Goal: Task Accomplishment & Management: Use online tool/utility

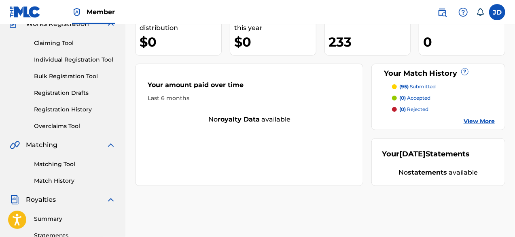
scroll to position [77, 0]
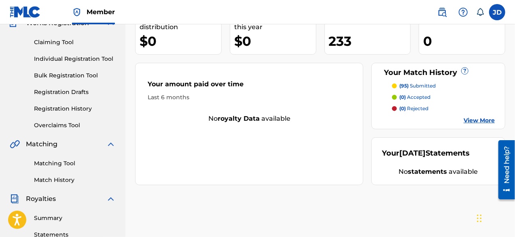
click at [63, 163] on link "Matching Tool" at bounding box center [75, 163] width 82 height 9
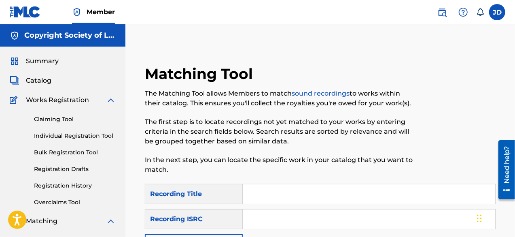
click at [282, 196] on input "Search Form" at bounding box center [369, 193] width 253 height 19
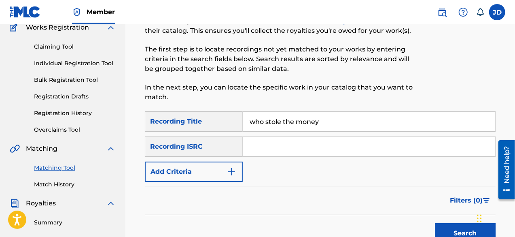
scroll to position [85, 0]
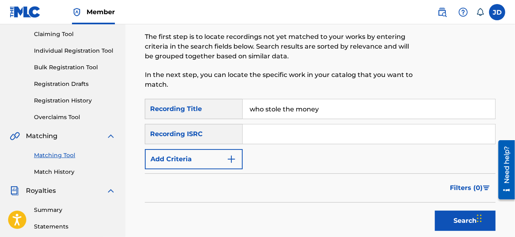
type input "who stole the money"
click at [231, 162] on img "Search Form" at bounding box center [232, 159] width 10 height 10
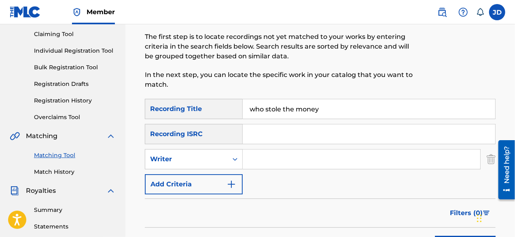
click at [219, 183] on button "Add Criteria" at bounding box center [194, 184] width 98 height 20
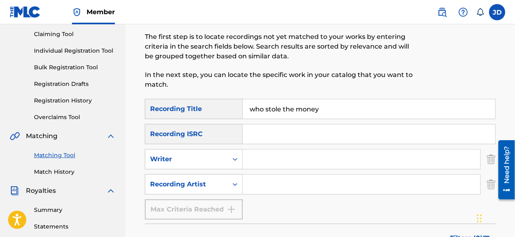
click at [261, 189] on input "Search Form" at bounding box center [362, 183] width 238 height 19
type input "nasseman"
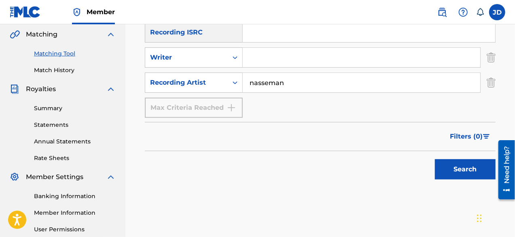
scroll to position [192, 0]
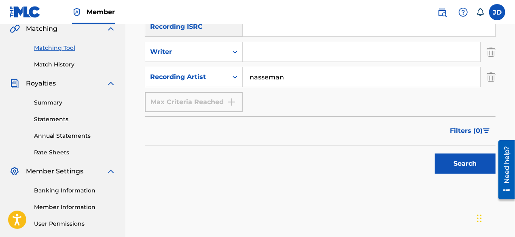
click at [473, 160] on button "Search" at bounding box center [465, 163] width 61 height 20
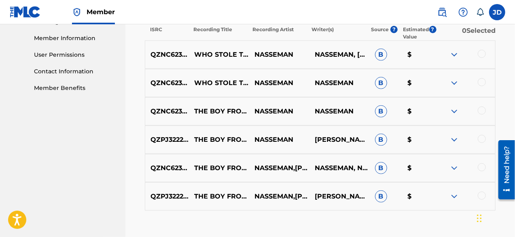
scroll to position [364, 0]
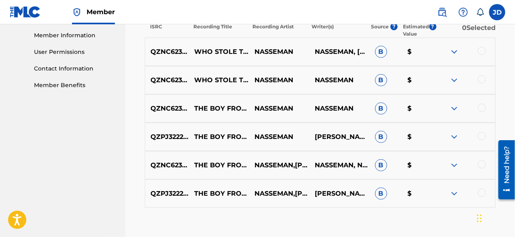
click at [453, 113] on div "QZNC62314378 THE BOY FROM [GEOGRAPHIC_DATA] NASSEMAN NASSEMAN B $" at bounding box center [320, 108] width 351 height 28
click at [453, 110] on img at bounding box center [455, 109] width 10 height 10
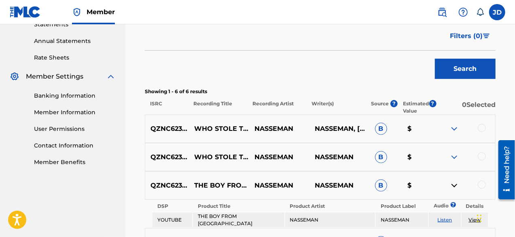
scroll to position [288, 0]
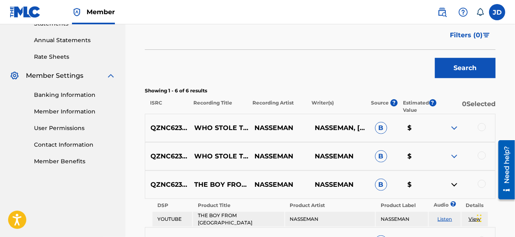
click at [483, 123] on div at bounding box center [482, 127] width 8 height 8
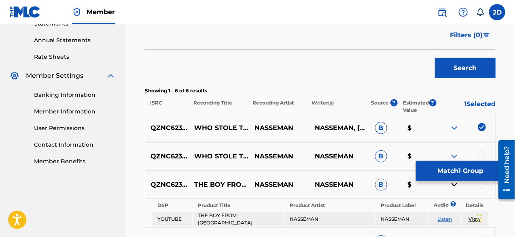
click at [484, 154] on div at bounding box center [482, 155] width 8 height 8
click at [473, 168] on button "Match 2 Groups" at bounding box center [460, 171] width 89 height 20
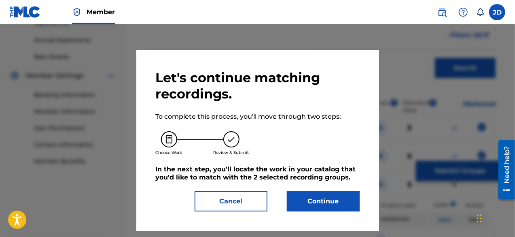
click at [312, 201] on button "Continue" at bounding box center [323, 201] width 73 height 20
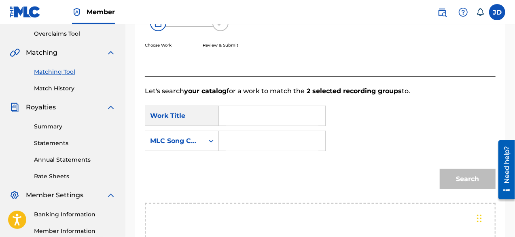
scroll to position [165, 0]
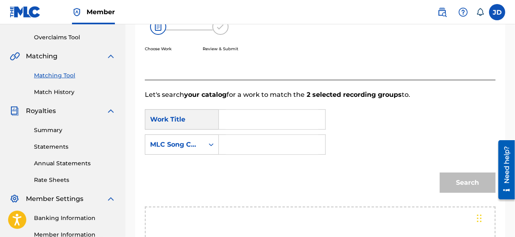
click at [278, 119] on input "Search Form" at bounding box center [272, 119] width 93 height 19
click at [270, 135] on span "le the money" at bounding box center [280, 138] width 43 height 8
type input "who stole the money"
click at [249, 143] on input "Search Form" at bounding box center [272, 144] width 93 height 19
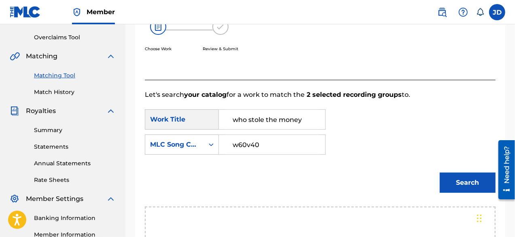
type input "w60v40"
click at [471, 176] on button "Search" at bounding box center [468, 182] width 56 height 20
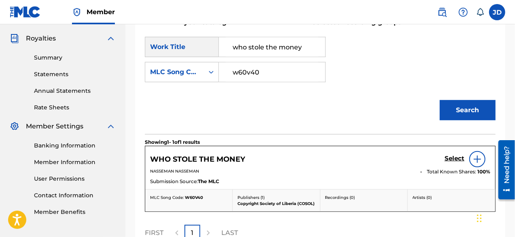
scroll to position [262, 0]
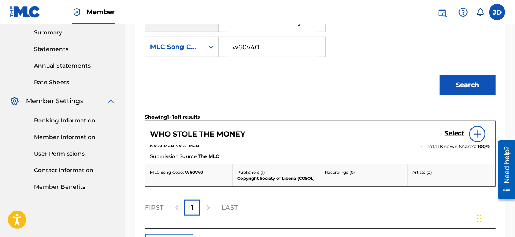
click at [453, 132] on h5 "Select" at bounding box center [455, 134] width 20 height 8
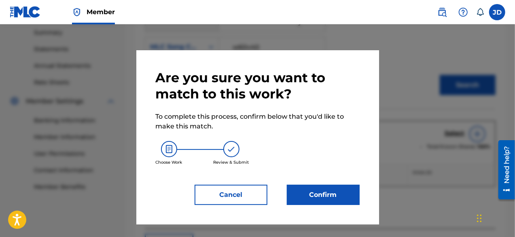
click at [304, 197] on button "Confirm" at bounding box center [323, 195] width 73 height 20
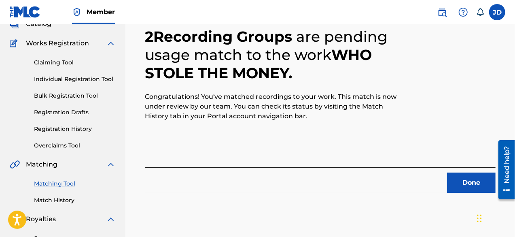
scroll to position [55, 0]
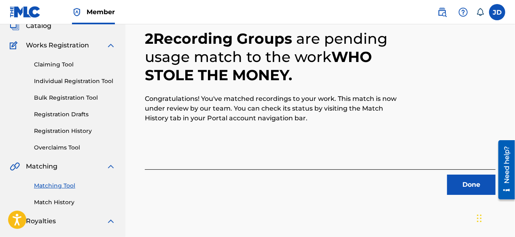
click at [470, 183] on button "Done" at bounding box center [471, 184] width 49 height 20
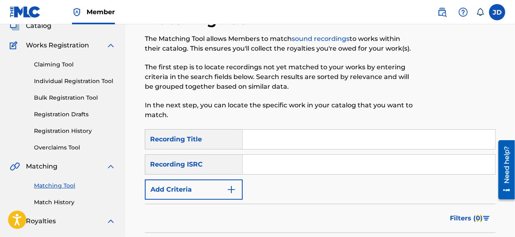
click at [209, 187] on button "Add Criteria" at bounding box center [194, 189] width 98 height 20
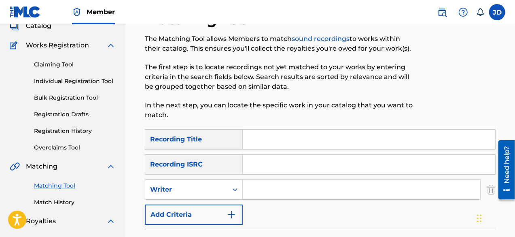
click at [206, 214] on button "Add Criteria" at bounding box center [194, 214] width 98 height 20
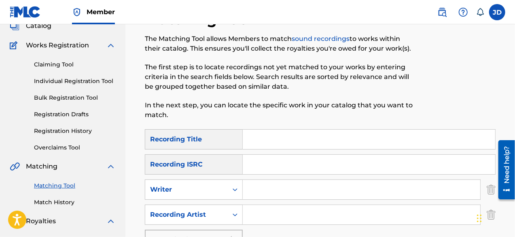
click at [279, 140] on input "Search Form" at bounding box center [369, 139] width 253 height 19
type input "Justic"
click at [266, 210] on input "Search Form" at bounding box center [362, 214] width 238 height 19
type input "nasseman"
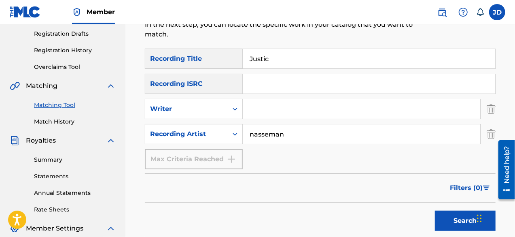
scroll to position [142, 0]
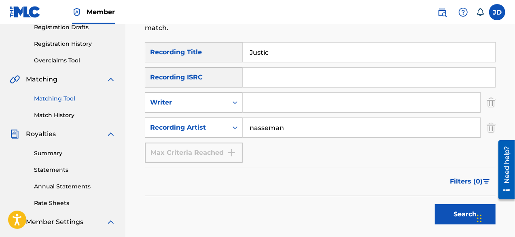
click at [465, 212] on button "Search" at bounding box center [465, 214] width 61 height 20
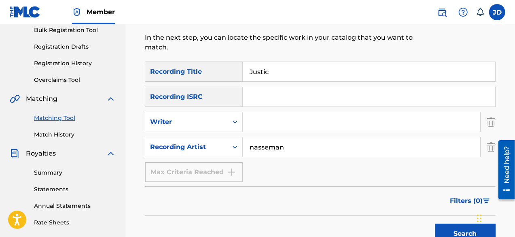
scroll to position [121, 0]
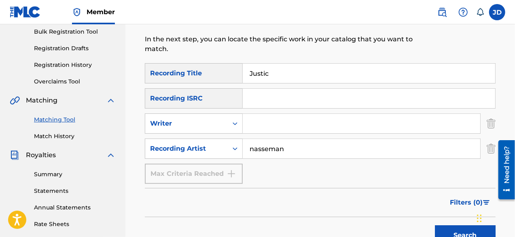
click at [282, 76] on input "Justic" at bounding box center [369, 73] width 253 height 19
type input "Justice"
click at [454, 229] on button "Search" at bounding box center [465, 235] width 61 height 20
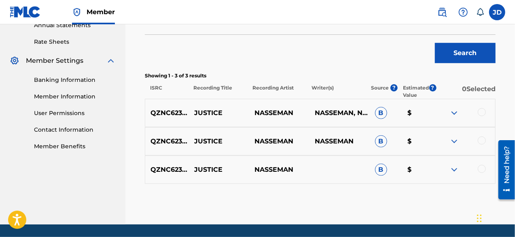
scroll to position [307, 0]
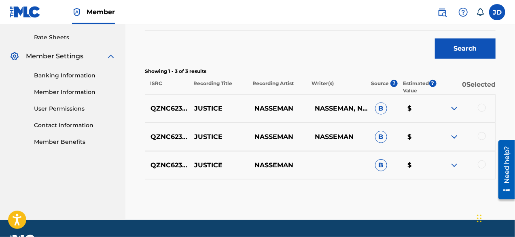
click at [480, 111] on div at bounding box center [482, 108] width 8 height 8
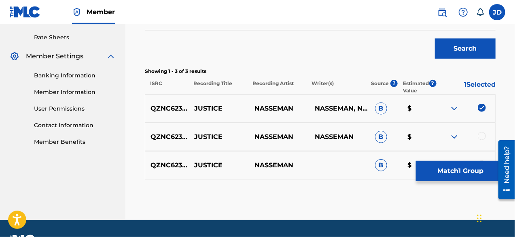
click at [482, 134] on div at bounding box center [482, 136] width 8 height 8
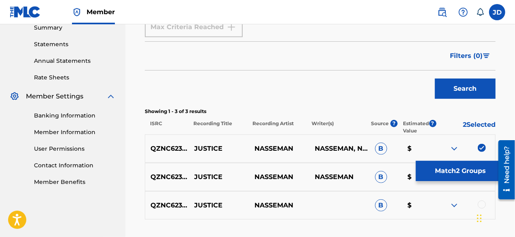
scroll to position [329, 0]
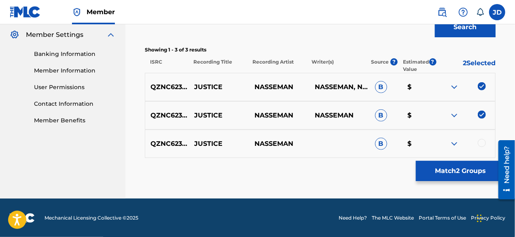
click at [483, 142] on div at bounding box center [482, 143] width 8 height 8
click at [450, 170] on button "Match 3 Groups" at bounding box center [460, 171] width 89 height 20
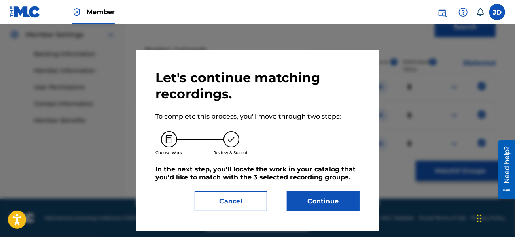
click at [323, 198] on button "Continue" at bounding box center [323, 201] width 73 height 20
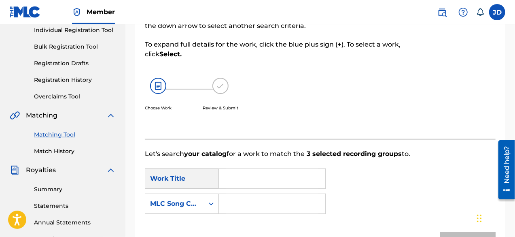
scroll to position [101, 0]
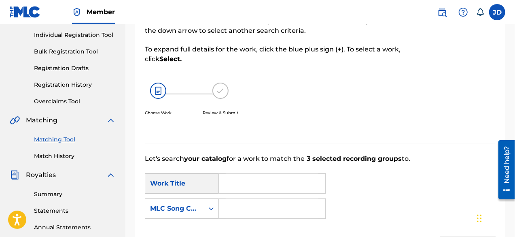
click at [257, 183] on input "Search Form" at bounding box center [272, 183] width 93 height 19
click at [250, 201] on strong "justic" at bounding box center [242, 202] width 19 height 8
type input "justice"
click at [248, 202] on input "Search Form" at bounding box center [272, 208] width 93 height 19
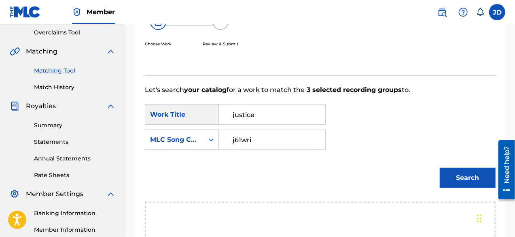
scroll to position [185, 0]
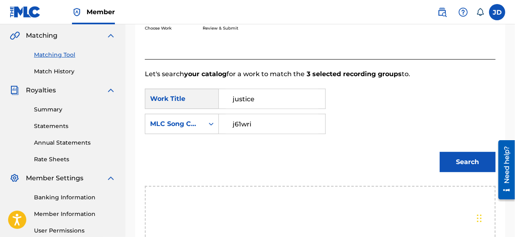
type input "j61wri"
click at [485, 162] on button "Search" at bounding box center [468, 162] width 56 height 20
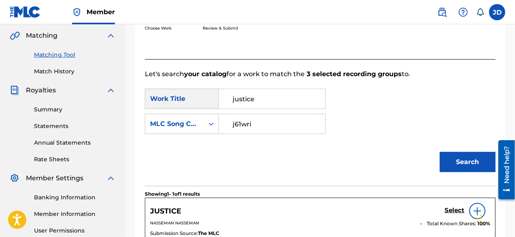
click at [513, 117] on div "Match Usage - Select Work In this step, you will locate the work you'd like to …" at bounding box center [320, 97] width 390 height 476
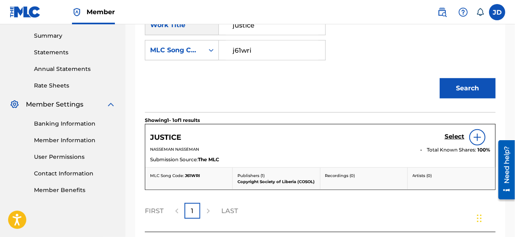
scroll to position [257, 0]
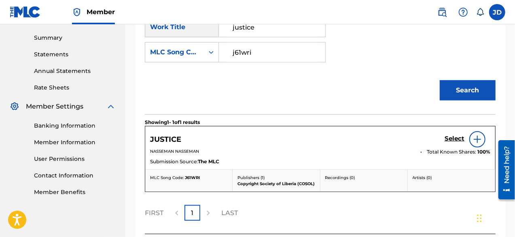
click at [456, 136] on h5 "Select" at bounding box center [455, 139] width 20 height 8
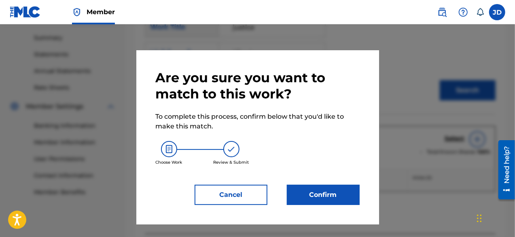
click at [303, 196] on button "Confirm" at bounding box center [323, 195] width 73 height 20
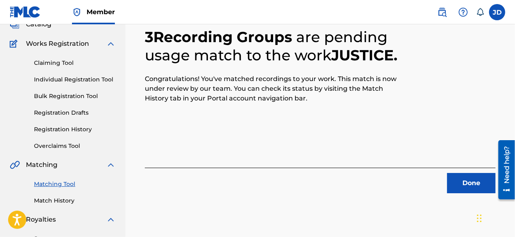
scroll to position [58, 0]
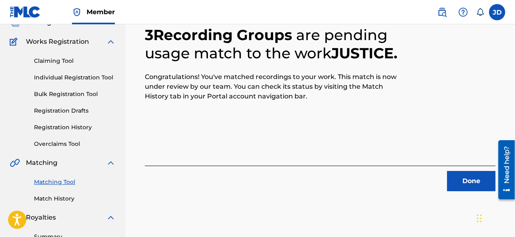
click at [468, 179] on button "Done" at bounding box center [471, 181] width 49 height 20
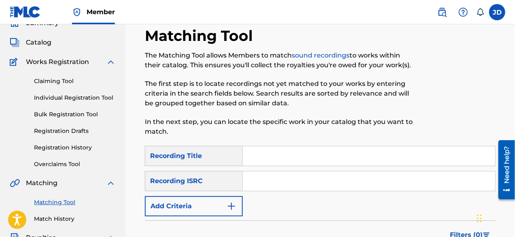
scroll to position [35, 0]
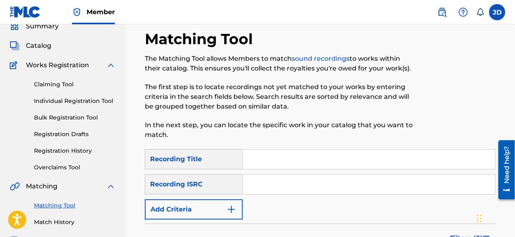
click at [189, 204] on button "Add Criteria" at bounding box center [194, 209] width 98 height 20
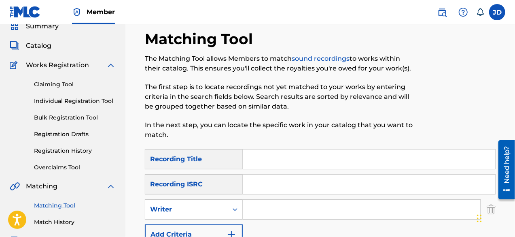
click at [195, 231] on button "Add Criteria" at bounding box center [194, 234] width 98 height 20
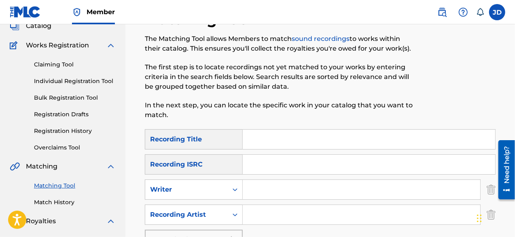
scroll to position [53, 0]
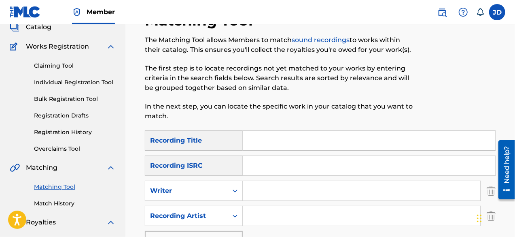
click at [293, 139] on input "Search Form" at bounding box center [369, 140] width 253 height 19
type input "fear no evil"
click at [262, 217] on input "Search Form" at bounding box center [362, 215] width 238 height 19
type input "nasseman"
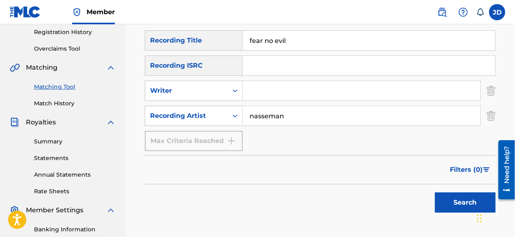
scroll to position [162, 0]
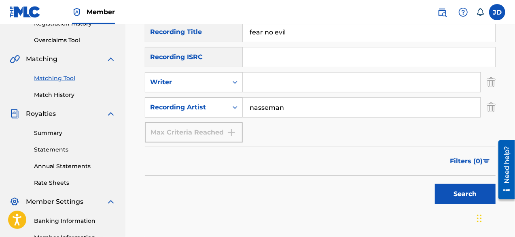
click at [461, 201] on button "Search" at bounding box center [465, 194] width 61 height 20
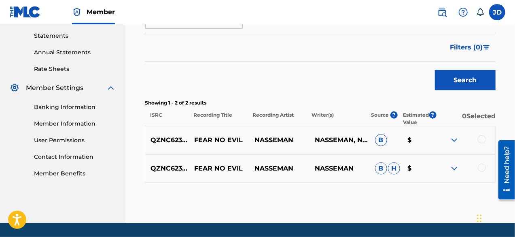
scroll to position [276, 0]
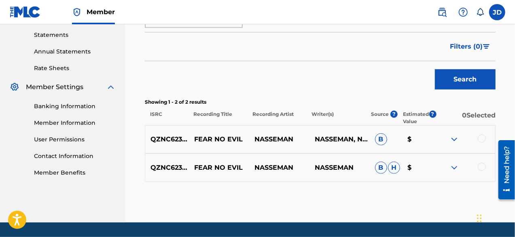
click at [480, 140] on div at bounding box center [482, 138] width 8 height 8
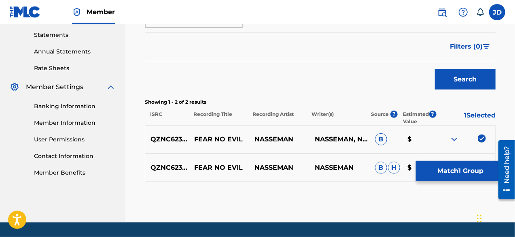
scroll to position [300, 0]
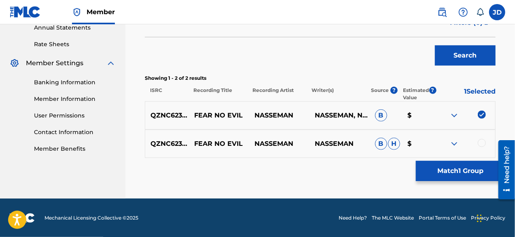
click at [483, 142] on div at bounding box center [482, 143] width 8 height 8
click at [481, 164] on button "Match 2 Groups" at bounding box center [460, 171] width 89 height 20
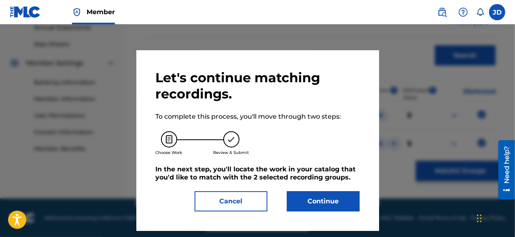
click at [322, 199] on button "Continue" at bounding box center [323, 201] width 73 height 20
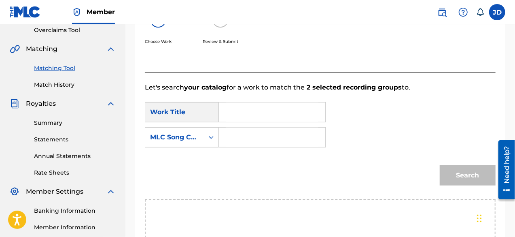
scroll to position [162, 0]
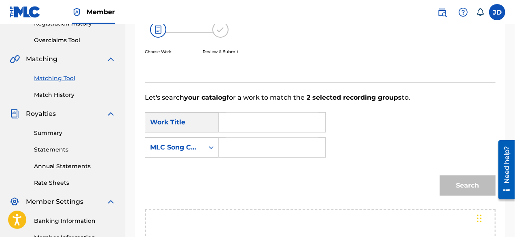
click at [291, 125] on input "Search Form" at bounding box center [272, 122] width 93 height 19
click at [276, 138] on div "fear no evil" at bounding box center [272, 140] width 92 height 15
type input "fear no evil"
click at [263, 142] on input "Search Form" at bounding box center [272, 147] width 93 height 19
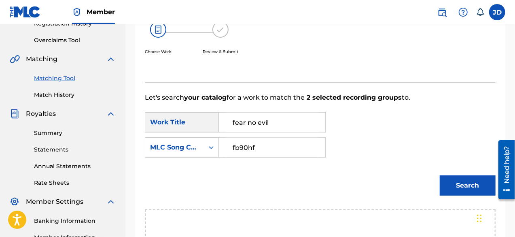
type input "fb90hf"
click at [453, 185] on button "Search" at bounding box center [468, 185] width 56 height 20
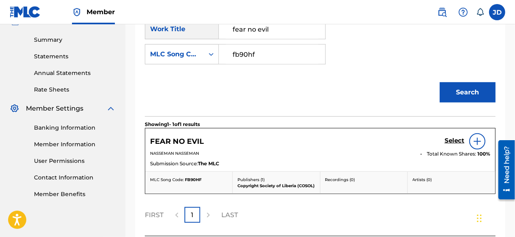
scroll to position [268, 0]
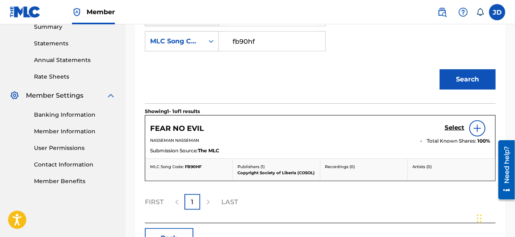
click at [458, 127] on h5 "Select" at bounding box center [455, 128] width 20 height 8
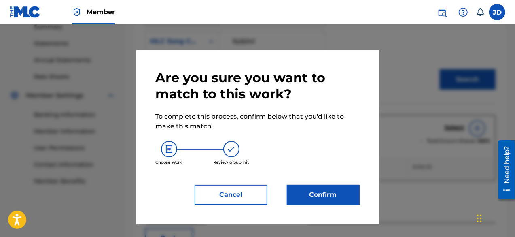
click at [314, 191] on button "Confirm" at bounding box center [323, 195] width 73 height 20
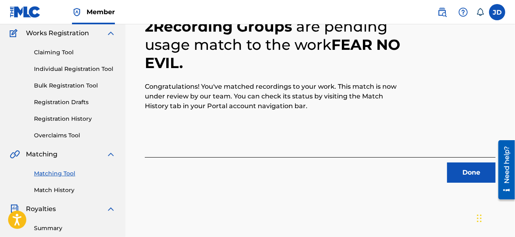
scroll to position [82, 0]
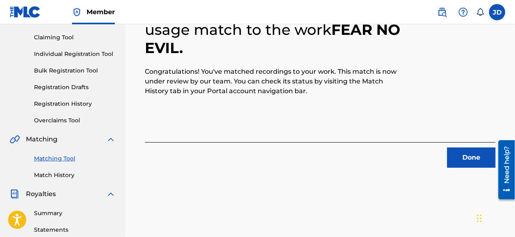
click at [457, 155] on button "Done" at bounding box center [471, 157] width 49 height 20
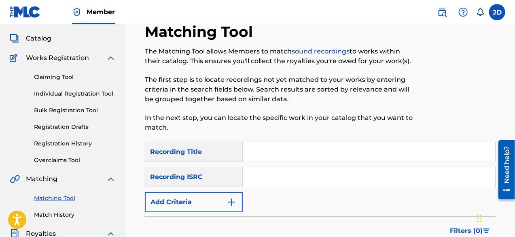
scroll to position [43, 0]
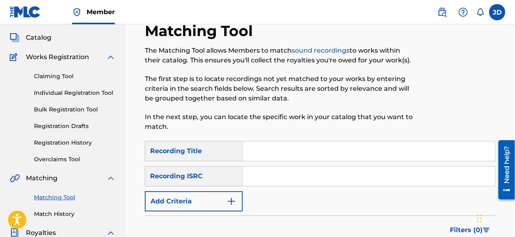
click at [51, 213] on link "Match History" at bounding box center [75, 214] width 82 height 9
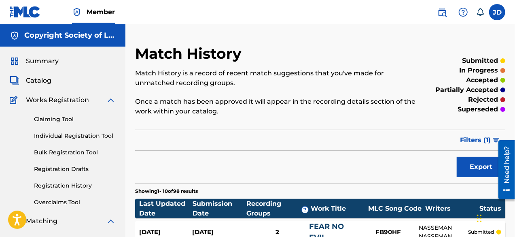
click at [109, 102] on img at bounding box center [111, 100] width 10 height 10
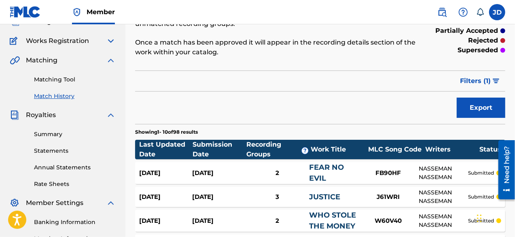
scroll to position [62, 0]
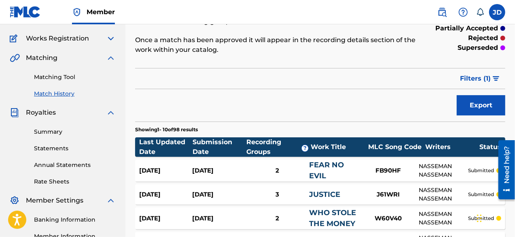
click at [73, 79] on link "Matching Tool" at bounding box center [75, 77] width 82 height 9
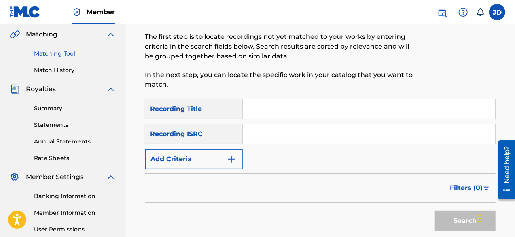
scroll to position [86, 0]
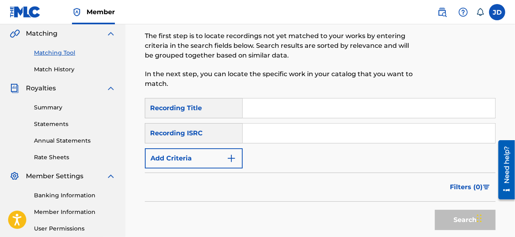
click at [230, 163] on button "Add Criteria" at bounding box center [194, 158] width 98 height 20
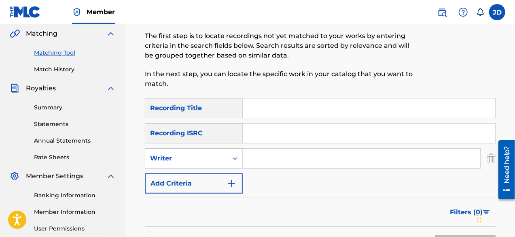
click at [217, 178] on button "Add Criteria" at bounding box center [194, 183] width 98 height 20
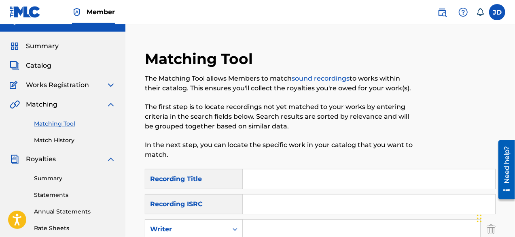
scroll to position [0, 0]
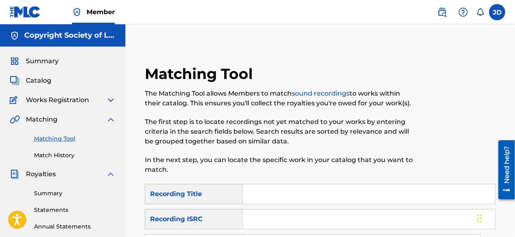
click at [259, 193] on input "Search Form" at bounding box center [369, 193] width 253 height 19
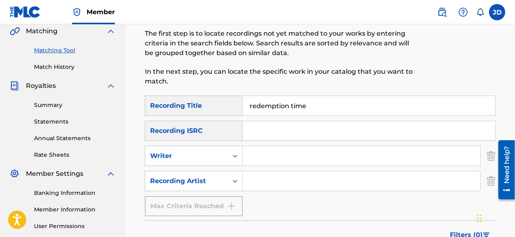
scroll to position [89, 0]
type input "redemption time"
click at [324, 187] on input "Search Form" at bounding box center [362, 180] width 238 height 19
type input "nasseman"
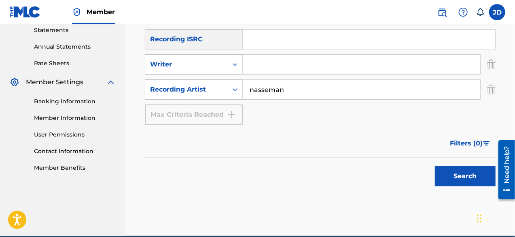
scroll to position [180, 0]
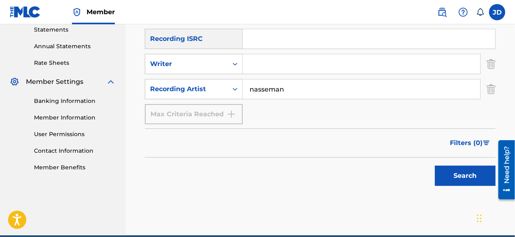
click at [462, 179] on button "Search" at bounding box center [465, 176] width 61 height 20
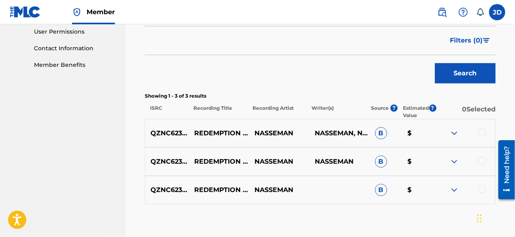
scroll to position [291, 0]
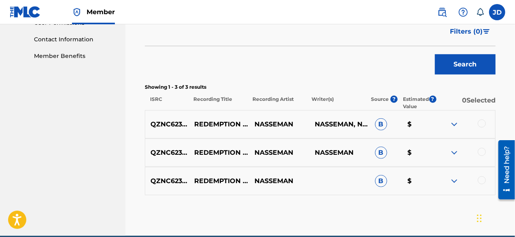
click at [484, 125] on div at bounding box center [482, 123] width 8 height 8
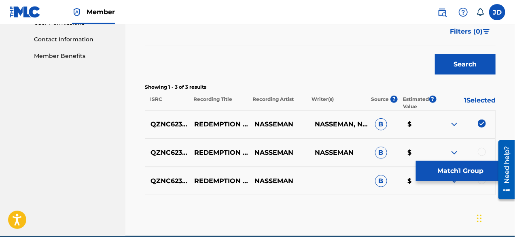
click at [486, 154] on div at bounding box center [465, 153] width 60 height 10
click at [483, 153] on div at bounding box center [482, 152] width 8 height 8
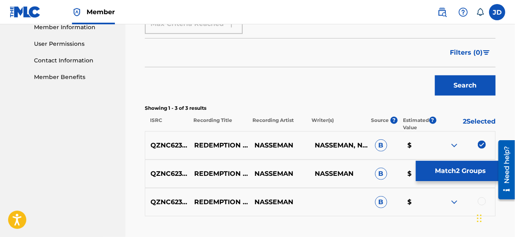
scroll to position [272, 0]
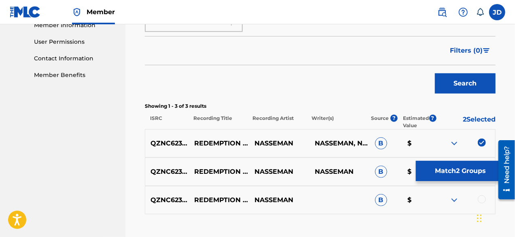
click at [482, 197] on div at bounding box center [482, 199] width 8 height 8
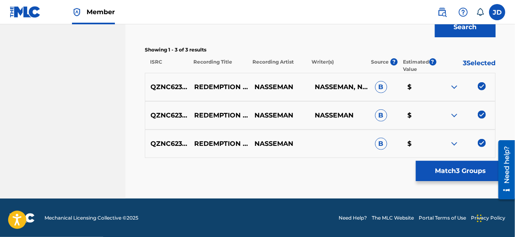
click at [461, 174] on button "Match 3 Groups" at bounding box center [460, 171] width 89 height 20
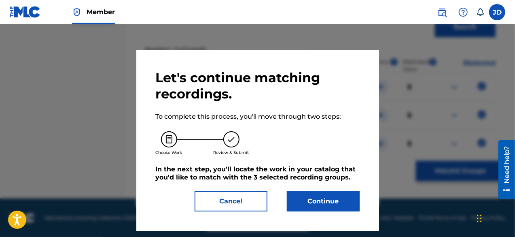
click at [308, 199] on button "Continue" at bounding box center [323, 201] width 73 height 20
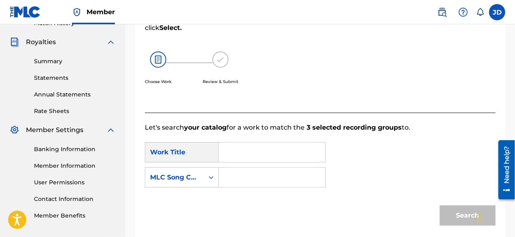
scroll to position [135, 0]
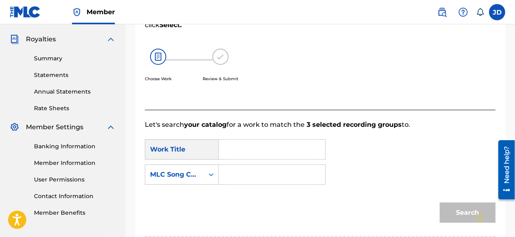
click at [271, 148] on input "Search Form" at bounding box center [272, 149] width 93 height 19
click at [275, 167] on span "tion time" at bounding box center [274, 168] width 30 height 8
type input "redemption time"
click at [272, 172] on input "Search Form" at bounding box center [272, 174] width 93 height 19
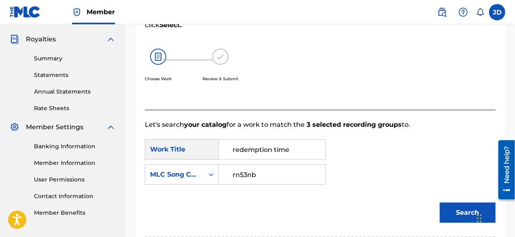
type input "rn53nb"
click at [449, 213] on button "Search" at bounding box center [468, 212] width 56 height 20
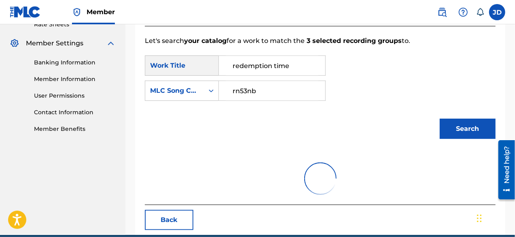
scroll to position [225, 0]
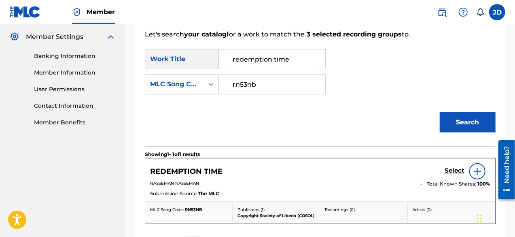
click at [456, 170] on h5 "Select" at bounding box center [455, 171] width 20 height 8
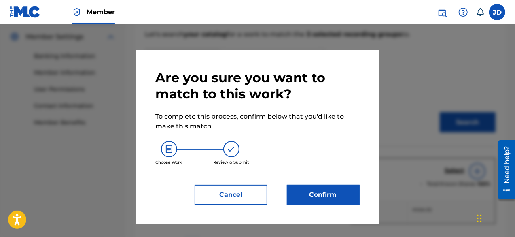
click at [313, 190] on button "Confirm" at bounding box center [323, 195] width 73 height 20
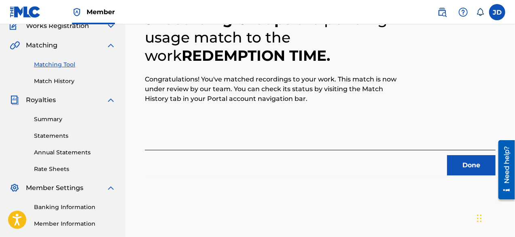
scroll to position [74, 0]
click at [466, 172] on button "Done" at bounding box center [471, 165] width 49 height 20
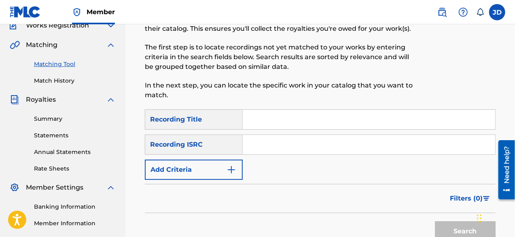
click at [230, 172] on img "Search Form" at bounding box center [232, 170] width 10 height 10
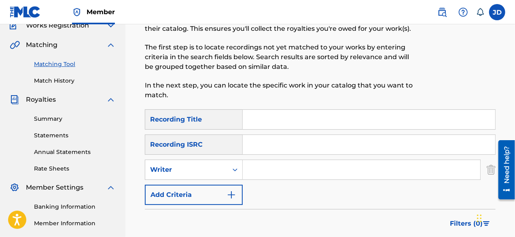
click at [259, 123] on input "Search Form" at bounding box center [369, 119] width 253 height 19
type input "All African"
click at [237, 193] on button "Add Criteria" at bounding box center [194, 195] width 98 height 20
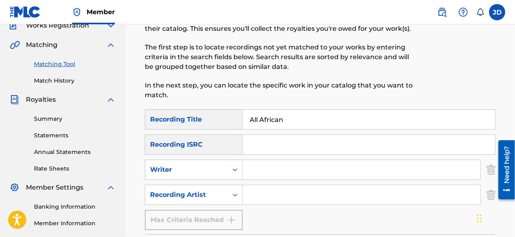
click at [258, 200] on input "Search Form" at bounding box center [362, 194] width 238 height 19
paste input "king [PERSON_NAME]"
click at [258, 200] on input "king [PERSON_NAME]" at bounding box center [362, 194] width 238 height 19
drag, startPoint x: 291, startPoint y: 195, endPoint x: 222, endPoint y: 195, distance: 69.2
click at [222, 195] on div "SearchWithCriteria77ab6da7-6127-4949-8b2c-88f36da5e0fb Recording Artist [PERSON…" at bounding box center [320, 195] width 351 height 20
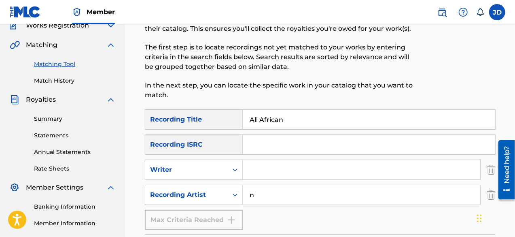
type input "nasseman"
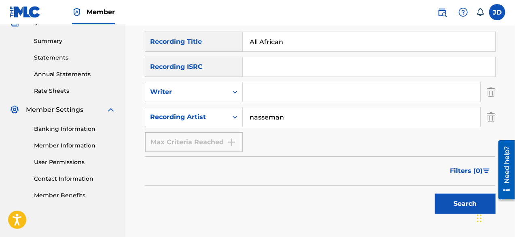
scroll to position [159, 0]
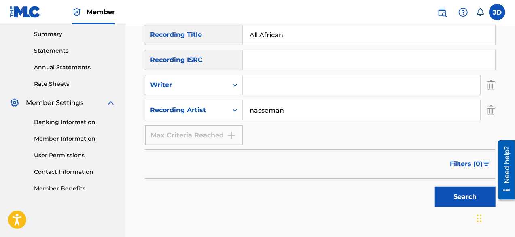
click at [468, 197] on button "Search" at bounding box center [465, 197] width 61 height 20
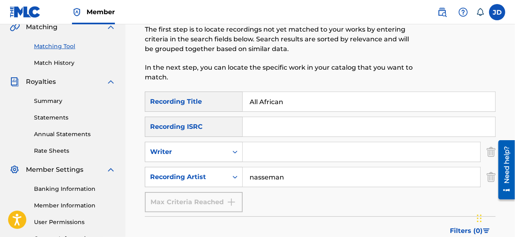
scroll to position [87, 0]
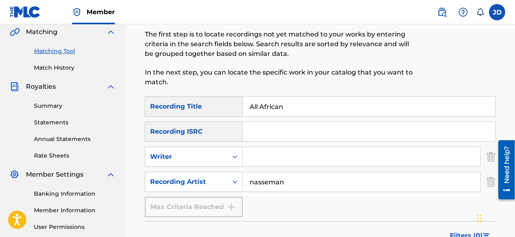
drag, startPoint x: 307, startPoint y: 106, endPoint x: 244, endPoint y: 109, distance: 62.8
click at [244, 109] on input "All African" at bounding box center [369, 106] width 253 height 19
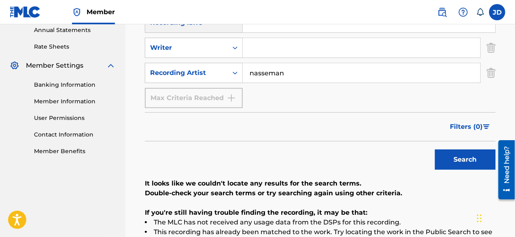
scroll to position [198, 0]
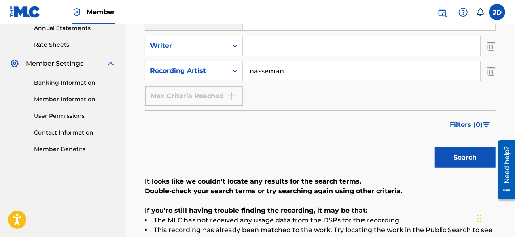
type input "roll on it"
click at [463, 160] on button "Search" at bounding box center [465, 157] width 61 height 20
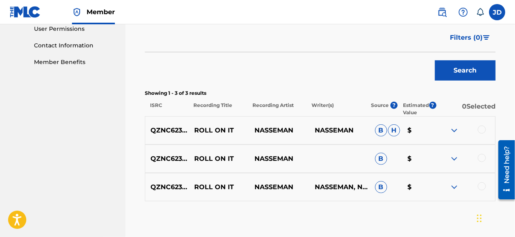
scroll to position [289, 0]
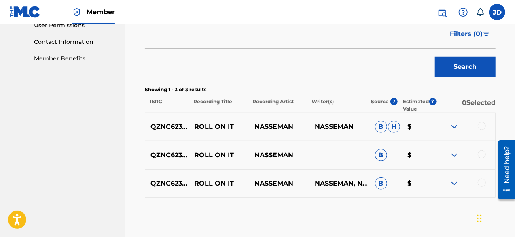
click at [484, 126] on div at bounding box center [482, 126] width 8 height 8
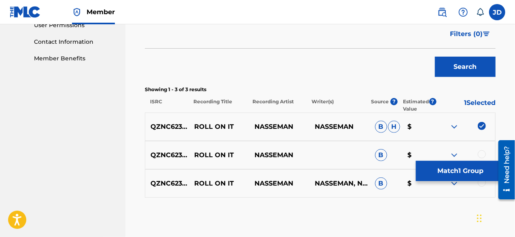
click at [483, 151] on div at bounding box center [482, 154] width 8 height 8
click at [481, 183] on div at bounding box center [482, 183] width 8 height 8
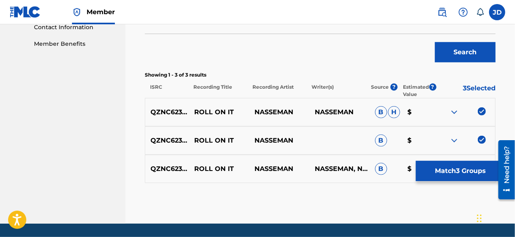
scroll to position [329, 0]
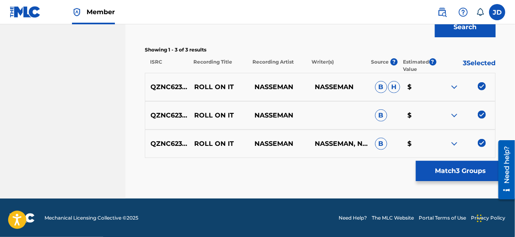
click at [462, 176] on button "Match 3 Groups" at bounding box center [460, 171] width 89 height 20
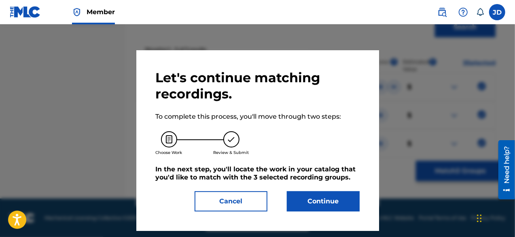
click at [323, 191] on button "Continue" at bounding box center [323, 201] width 73 height 20
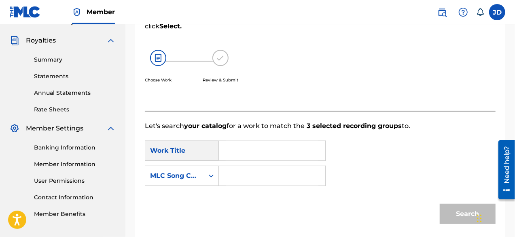
scroll to position [134, 0]
click at [251, 149] on input "Search Form" at bounding box center [272, 149] width 93 height 19
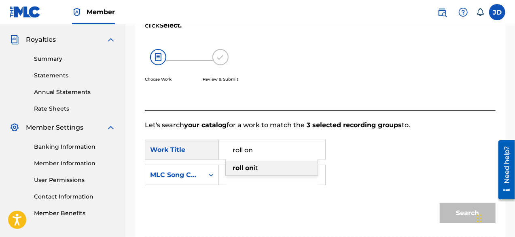
click at [264, 165] on div "roll on it" at bounding box center [272, 168] width 92 height 15
type input "roll on it"
click at [253, 172] on input "Search Form" at bounding box center [272, 174] width 93 height 19
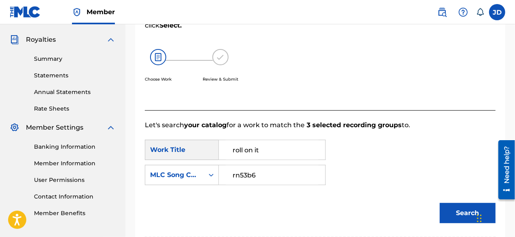
type input "rn53b6"
click at [459, 213] on button "Search" at bounding box center [468, 213] width 56 height 20
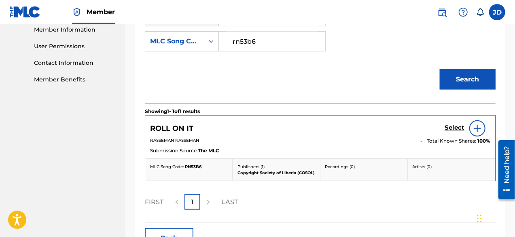
scroll to position [272, 0]
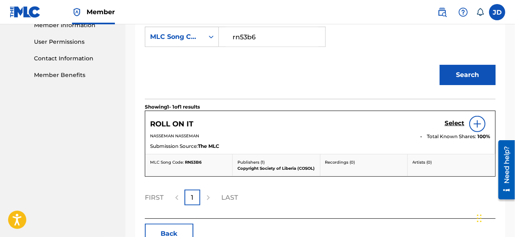
click at [457, 126] on h5 "Select" at bounding box center [455, 123] width 20 height 8
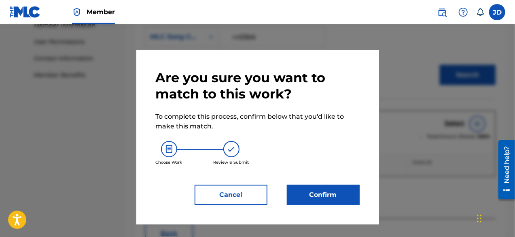
click at [343, 191] on button "Confirm" at bounding box center [323, 195] width 73 height 20
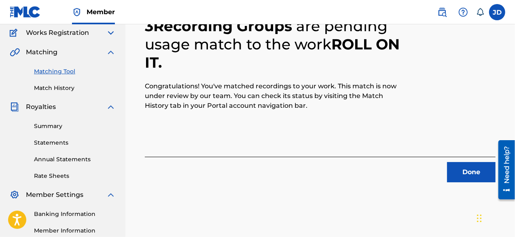
scroll to position [69, 0]
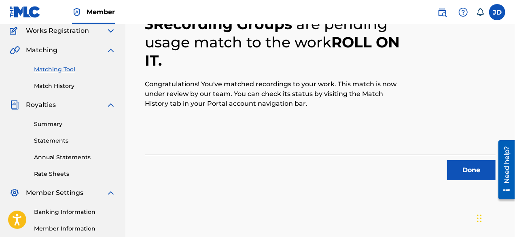
click at [454, 169] on button "Done" at bounding box center [471, 170] width 49 height 20
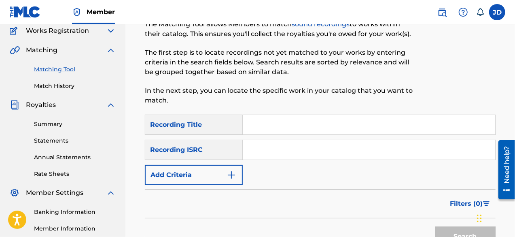
click at [197, 172] on button "Add Criteria" at bounding box center [194, 175] width 98 height 20
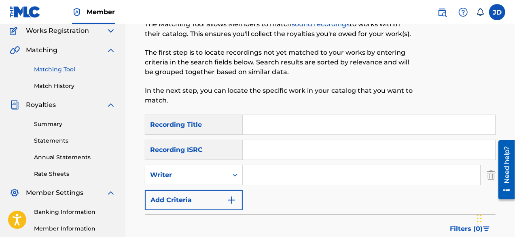
click at [201, 196] on button "Add Criteria" at bounding box center [194, 200] width 98 height 20
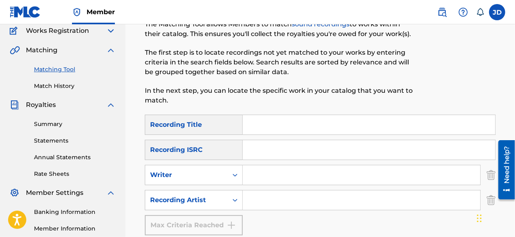
click at [270, 130] on input "Search Form" at bounding box center [369, 124] width 253 height 19
type input "mama [GEOGRAPHIC_DATA]"
click at [277, 203] on input "Search Form" at bounding box center [362, 199] width 238 height 19
type input "nasseman"
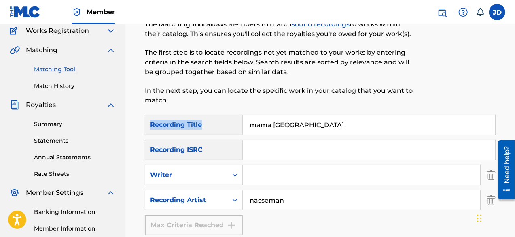
drag, startPoint x: 515, startPoint y: 110, endPoint x: 518, endPoint y: 129, distance: 19.6
click at [515, 129] on html "Accessibility Screen-Reader Guide, Feedback, and Issue Reporting | New window M…" at bounding box center [257, 49] width 515 height 237
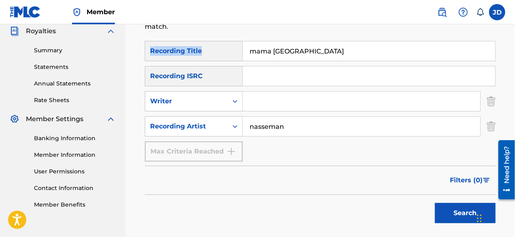
scroll to position [145, 0]
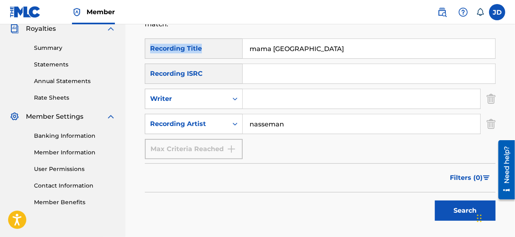
click at [453, 207] on button "Search" at bounding box center [465, 210] width 61 height 20
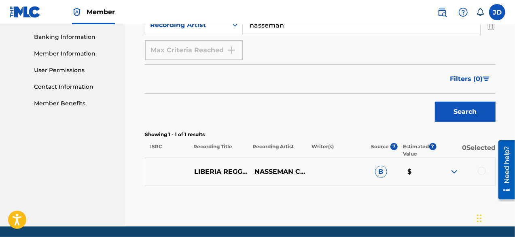
scroll to position [247, 0]
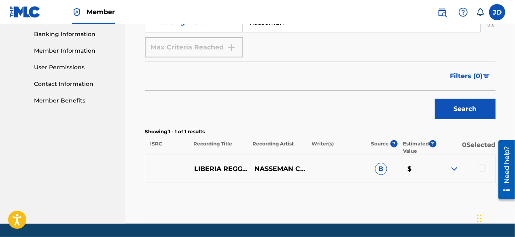
click at [456, 167] on img at bounding box center [455, 169] width 10 height 10
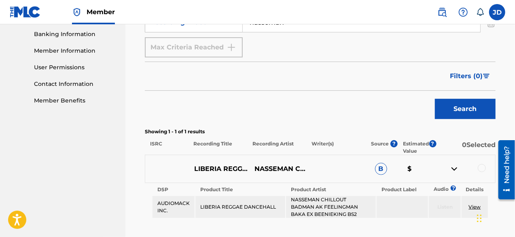
click at [456, 169] on img at bounding box center [455, 169] width 10 height 10
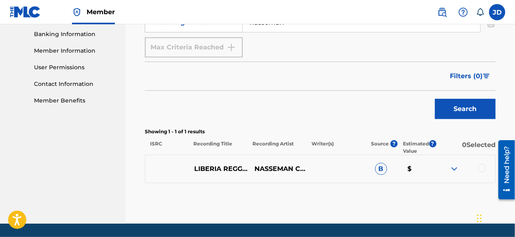
click at [482, 168] on div at bounding box center [482, 168] width 8 height 8
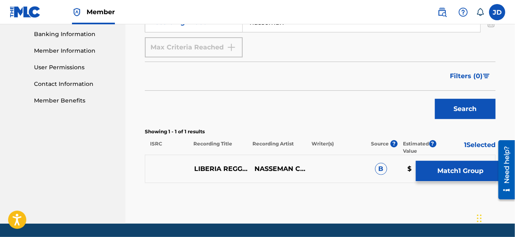
click at [451, 171] on button "Match 1 Group" at bounding box center [460, 171] width 89 height 20
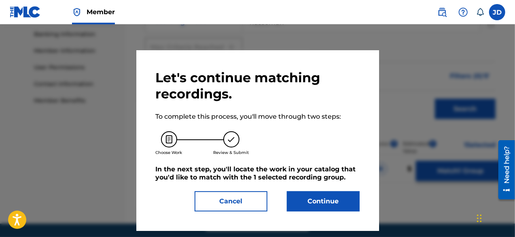
click at [322, 198] on button "Continue" at bounding box center [323, 201] width 73 height 20
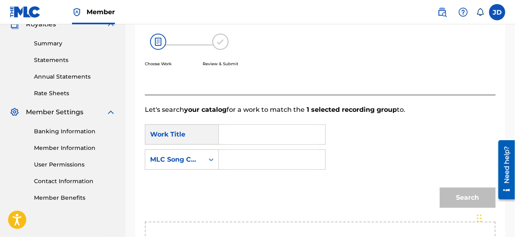
scroll to position [147, 0]
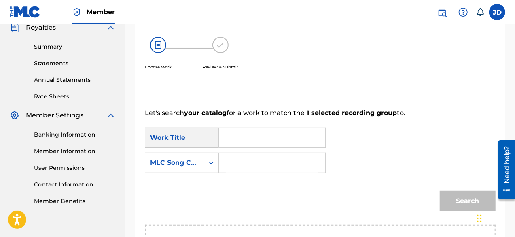
click at [294, 132] on input "Search Form" at bounding box center [272, 137] width 93 height 19
click at [273, 153] on span "[GEOGRAPHIC_DATA]" at bounding box center [290, 156] width 71 height 8
type input "mama [GEOGRAPHIC_DATA]"
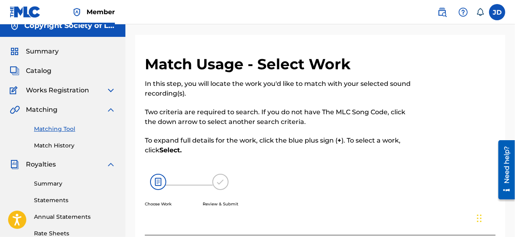
scroll to position [0, 0]
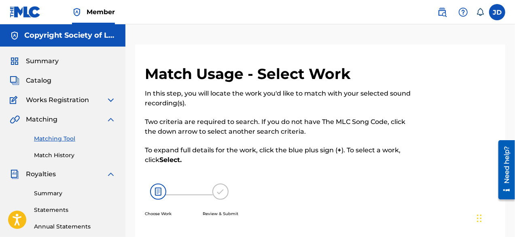
click at [34, 79] on span "Catalog" at bounding box center [39, 81] width 26 height 10
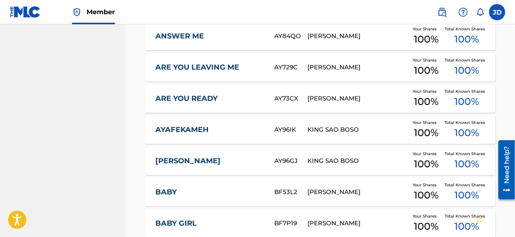
scroll to position [406, 0]
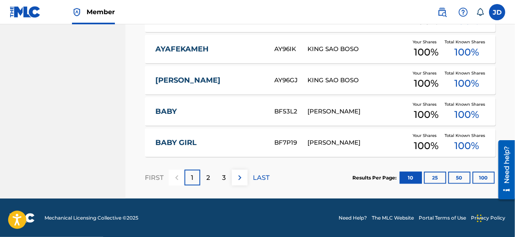
click at [483, 176] on button "100" at bounding box center [484, 178] width 22 height 12
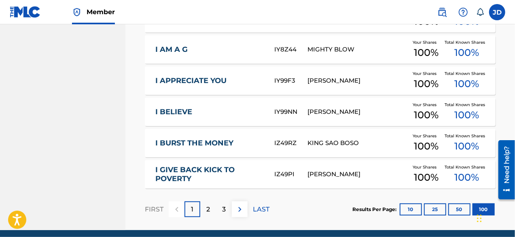
scroll to position [3211, 0]
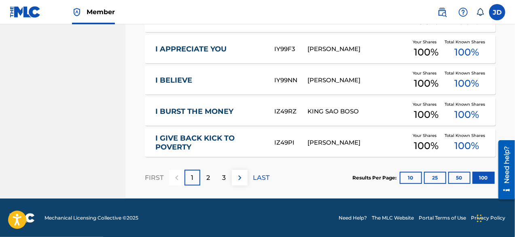
click at [210, 174] on div "2" at bounding box center [208, 178] width 16 height 16
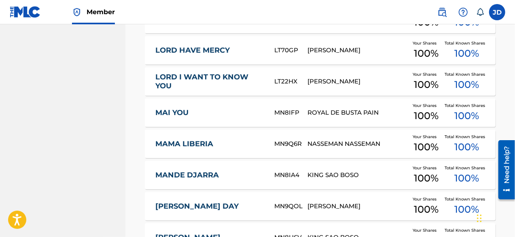
scroll to position [938, 0]
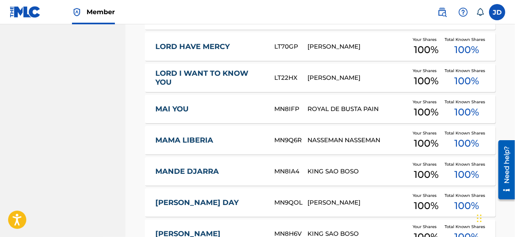
click at [301, 139] on div "MN9Q6R" at bounding box center [290, 140] width 33 height 9
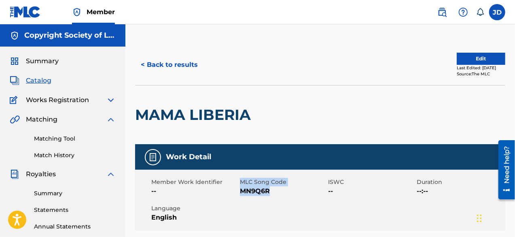
drag, startPoint x: 271, startPoint y: 191, endPoint x: 239, endPoint y: 187, distance: 32.6
click at [239, 187] on div "Member Work Identifier -- MLC Song Code MN9Q6R ISWC -- Duration --:-- Language …" at bounding box center [320, 200] width 370 height 61
click at [273, 192] on span "MN9Q6R" at bounding box center [283, 191] width 87 height 10
drag, startPoint x: 273, startPoint y: 192, endPoint x: 240, endPoint y: 190, distance: 33.3
click at [240, 190] on div "Member Work Identifier -- MLC Song Code MN9Q6R ISWC -- Duration --:-- Language …" at bounding box center [320, 200] width 370 height 61
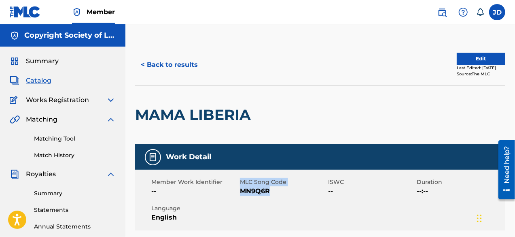
click at [240, 190] on div "Member Work Identifier --" at bounding box center [195, 187] width 89 height 18
drag, startPoint x: 240, startPoint y: 190, endPoint x: 267, endPoint y: 192, distance: 27.6
click at [267, 192] on div "Member Work Identifier -- MLC Song Code MN9Q6R ISWC -- Duration --:-- Language …" at bounding box center [320, 200] width 370 height 61
click at [267, 192] on span "MN9Q6R" at bounding box center [283, 191] width 87 height 10
drag, startPoint x: 269, startPoint y: 190, endPoint x: 241, endPoint y: 192, distance: 28.0
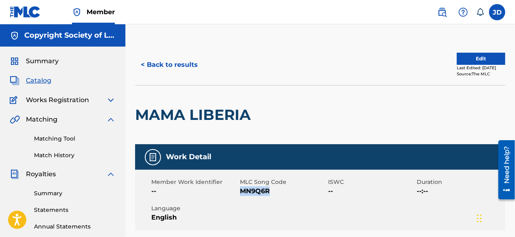
click at [241, 192] on span "MN9Q6R" at bounding box center [283, 191] width 87 height 10
copy span "MN9Q6R"
click at [61, 140] on link "Matching Tool" at bounding box center [75, 138] width 82 height 9
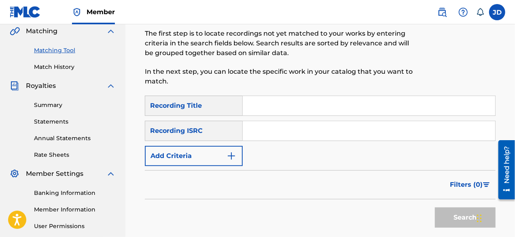
scroll to position [88, 0]
click at [220, 166] on form "SearchWithCriteriaced04ff7-fe6b-455e-a8ab-d0da0f06fe48 Recording Title SearchWi…" at bounding box center [320, 164] width 351 height 136
click at [219, 164] on button "Add Criteria" at bounding box center [194, 156] width 98 height 20
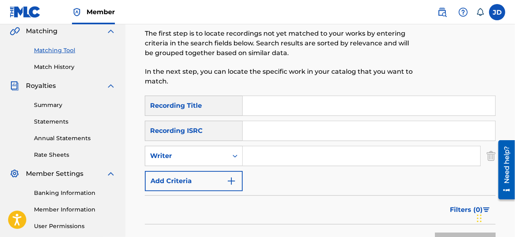
click at [222, 183] on button "Add Criteria" at bounding box center [194, 181] width 98 height 20
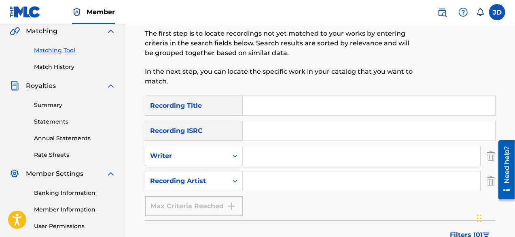
click at [290, 103] on input "Search Form" at bounding box center [369, 105] width 253 height 19
type input "mama [GEOGRAPHIC_DATA]"
click at [252, 181] on input "Search Form" at bounding box center [362, 180] width 238 height 19
type input "nasseman"
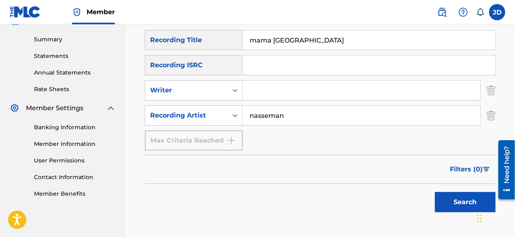
scroll to position [155, 0]
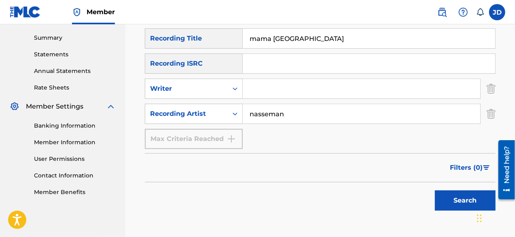
click at [459, 201] on button "Search" at bounding box center [465, 200] width 61 height 20
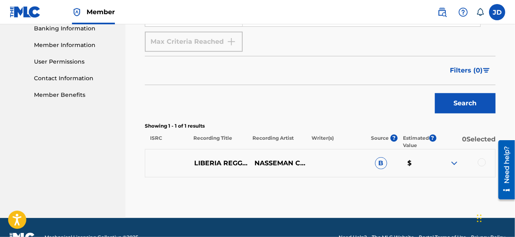
scroll to position [255, 0]
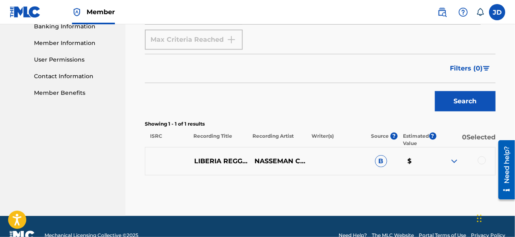
click at [484, 161] on div at bounding box center [482, 160] width 8 height 8
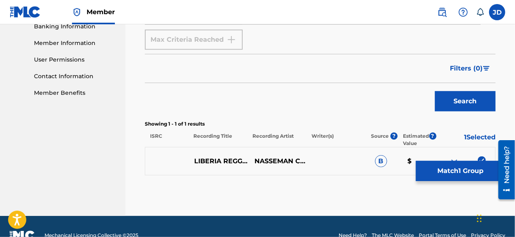
click at [464, 167] on button "Match 1 Group" at bounding box center [460, 171] width 89 height 20
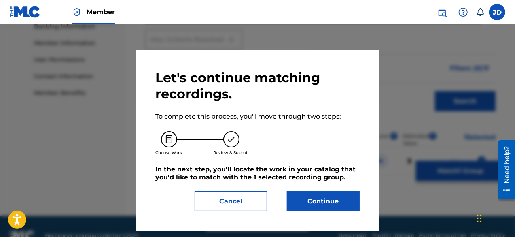
click at [340, 203] on button "Continue" at bounding box center [323, 201] width 73 height 20
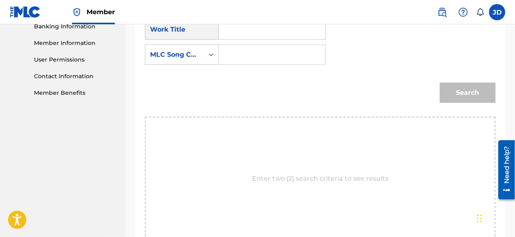
click at [353, 194] on div "Enter two (2) search criteria to see results" at bounding box center [320, 179] width 351 height 124
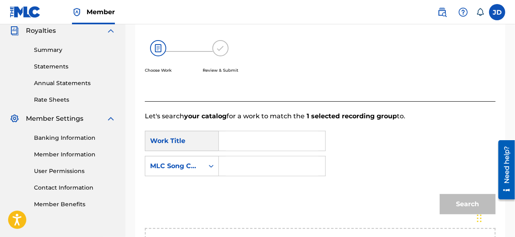
scroll to position [139, 0]
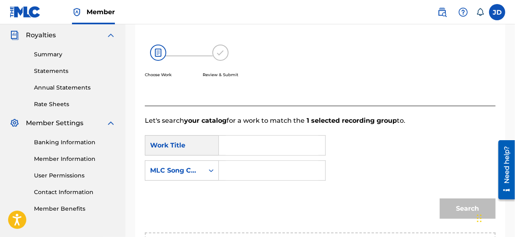
click at [257, 151] on input "Search Form" at bounding box center [272, 145] width 93 height 19
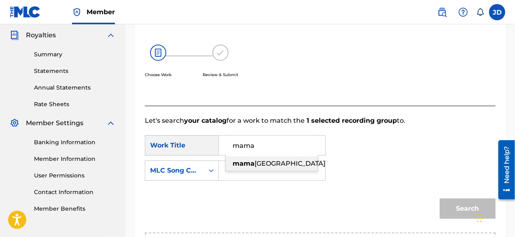
click at [257, 162] on span "[GEOGRAPHIC_DATA]" at bounding box center [290, 163] width 71 height 8
type input "mama [GEOGRAPHIC_DATA]"
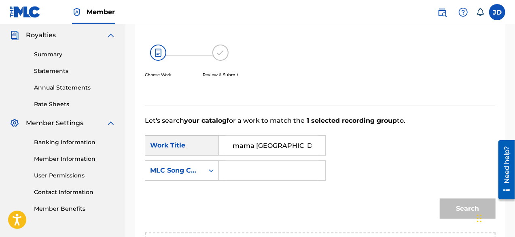
click at [249, 166] on input "Search Form" at bounding box center [272, 170] width 93 height 19
paste input "MN9Q6R"
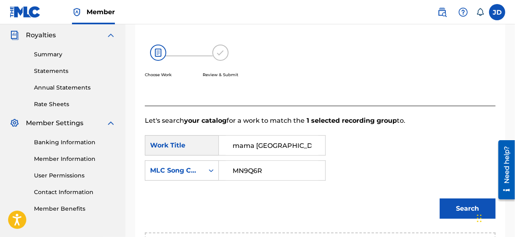
type input "MN9Q6R"
click at [456, 206] on button "Search" at bounding box center [468, 208] width 56 height 20
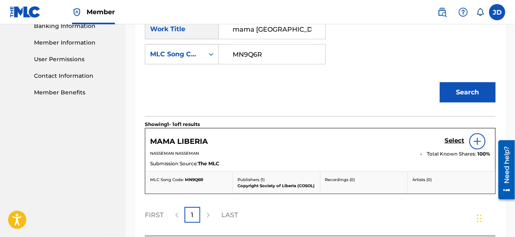
scroll to position [283, 0]
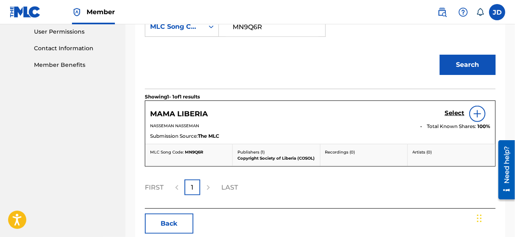
click at [452, 111] on h5 "Select" at bounding box center [455, 113] width 20 height 8
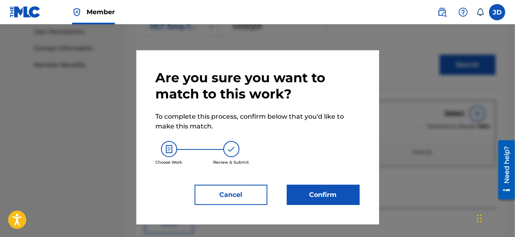
click at [305, 192] on button "Confirm" at bounding box center [323, 195] width 73 height 20
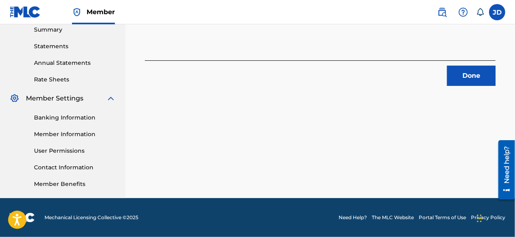
scroll to position [164, 0]
click at [468, 81] on button "Done" at bounding box center [471, 76] width 49 height 20
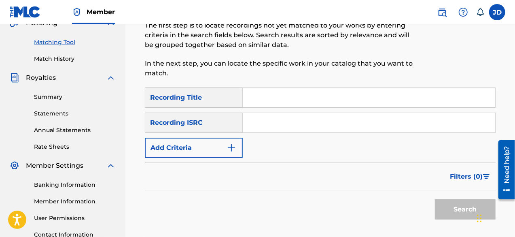
scroll to position [94, 0]
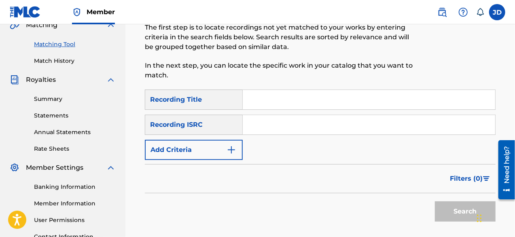
click at [232, 141] on button "Add Criteria" at bounding box center [194, 150] width 98 height 20
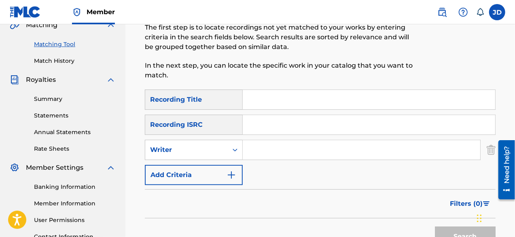
click at [208, 174] on button "Add Criteria" at bounding box center [194, 175] width 98 height 20
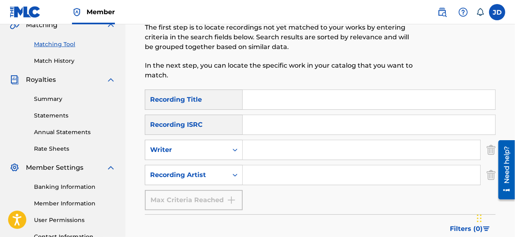
click at [277, 99] on input "Search Form" at bounding box center [369, 99] width 253 height 19
type input "take them"
click at [294, 170] on input "Search Form" at bounding box center [362, 174] width 238 height 19
paste input "MN9Q6R"
type input "M"
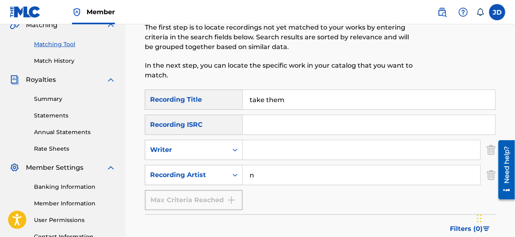
type input "nasseman"
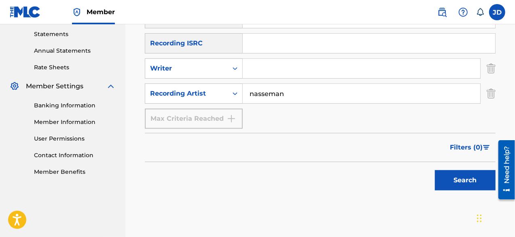
scroll to position [178, 0]
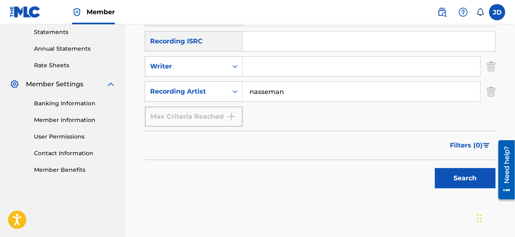
click at [465, 173] on button "Search" at bounding box center [465, 178] width 61 height 20
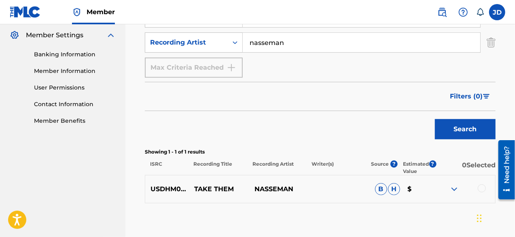
scroll to position [250, 0]
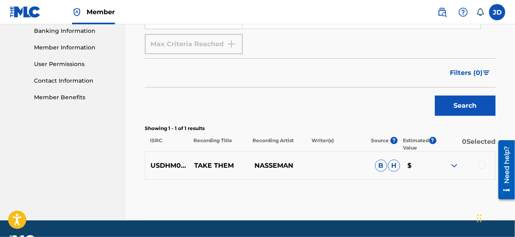
click at [486, 164] on div at bounding box center [482, 165] width 8 height 8
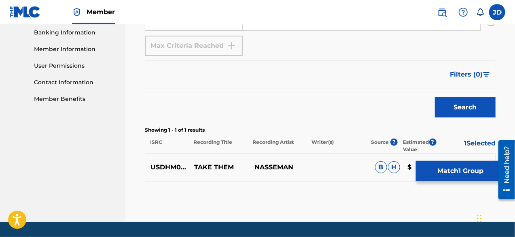
scroll to position [267, 0]
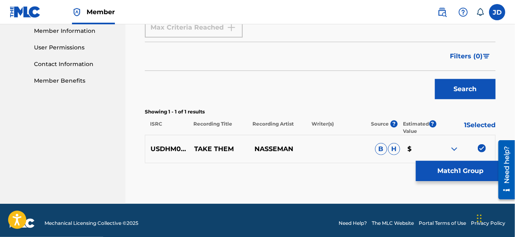
click at [444, 172] on button "Match 1 Group" at bounding box center [460, 171] width 89 height 20
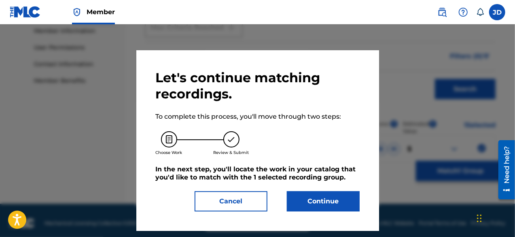
click at [334, 193] on button "Continue" at bounding box center [323, 201] width 73 height 20
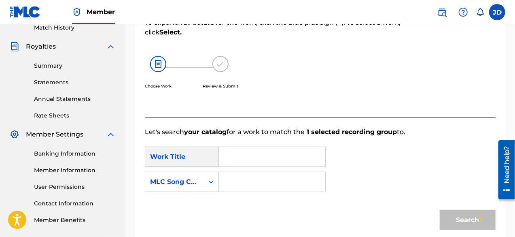
scroll to position [128, 0]
click at [283, 154] on input "Search Form" at bounding box center [272, 156] width 93 height 19
click at [265, 173] on span "em" at bounding box center [262, 174] width 11 height 8
type input "take them"
click at [265, 173] on input "Search Form" at bounding box center [272, 181] width 93 height 19
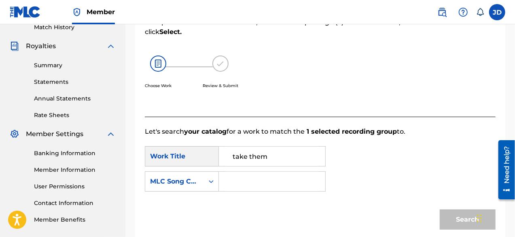
type input "n"
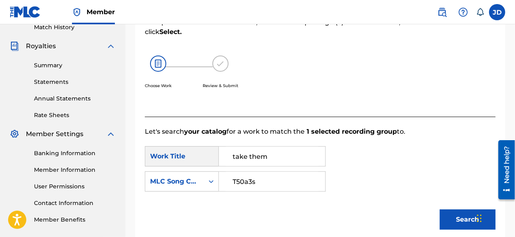
type input "T50a3s"
click at [470, 217] on button "Search" at bounding box center [468, 219] width 56 height 20
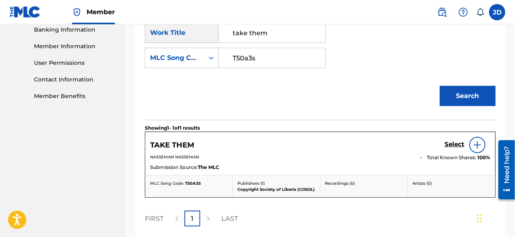
scroll to position [252, 0]
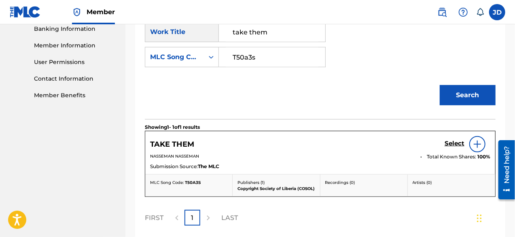
click at [455, 141] on h5 "Select" at bounding box center [455, 144] width 20 height 8
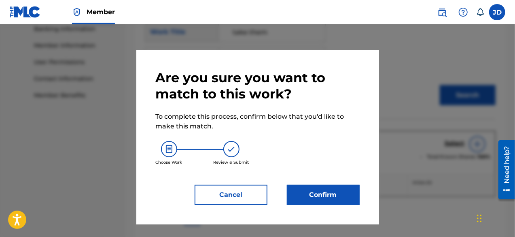
click at [312, 189] on button "Confirm" at bounding box center [323, 195] width 73 height 20
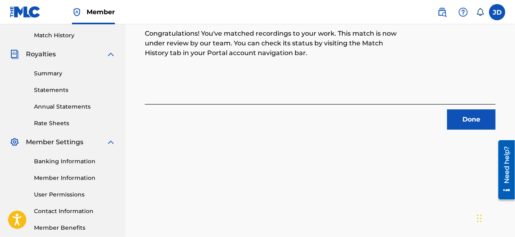
scroll to position [121, 0]
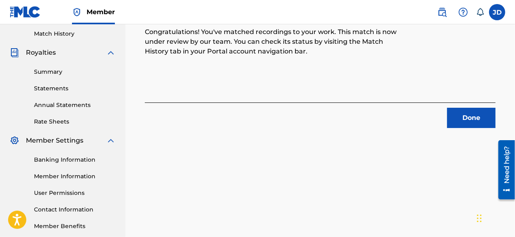
click at [462, 123] on button "Done" at bounding box center [471, 118] width 49 height 20
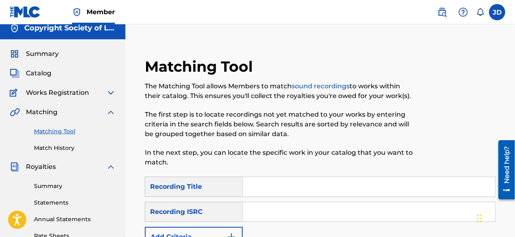
scroll to position [0, 0]
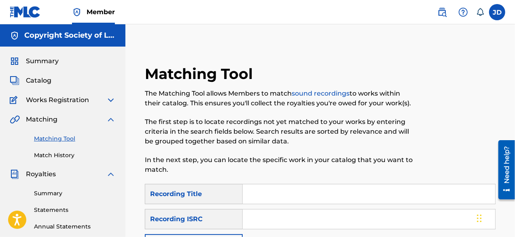
click at [52, 62] on span "Summary" at bounding box center [42, 61] width 33 height 10
